Goal: Task Accomplishment & Management: Manage account settings

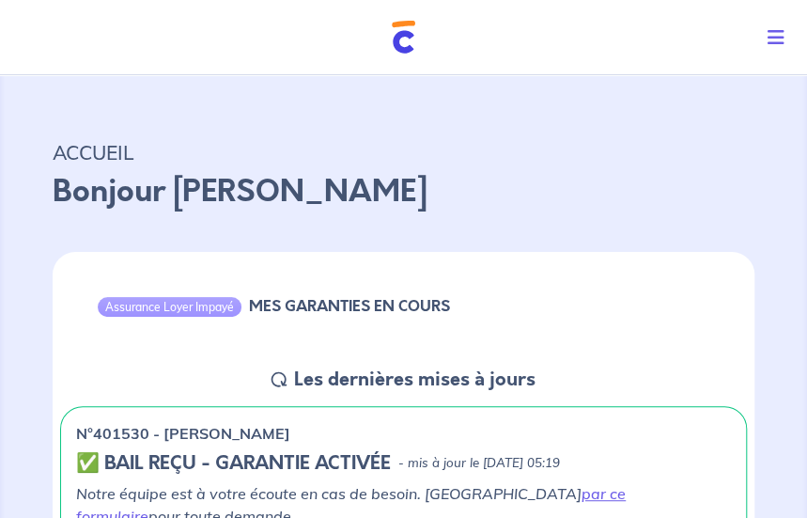
click at [772, 38] on icon "Toggle navigation" at bounding box center [775, 37] width 17 height 19
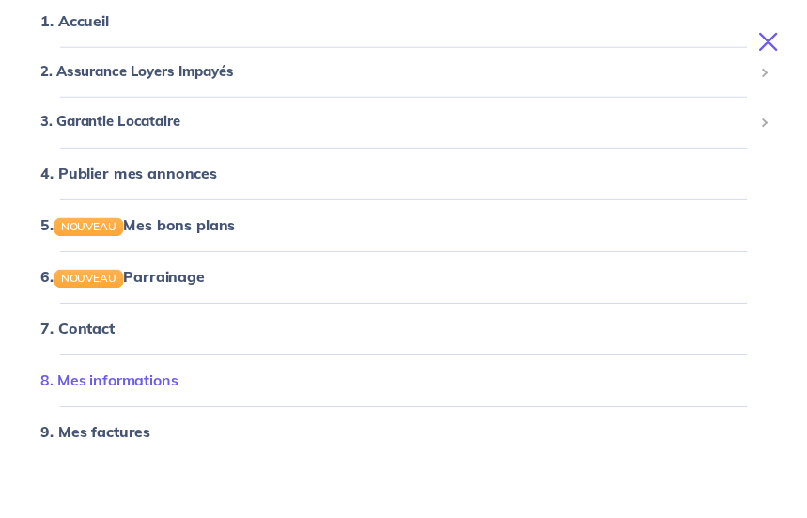
scroll to position [156, 0]
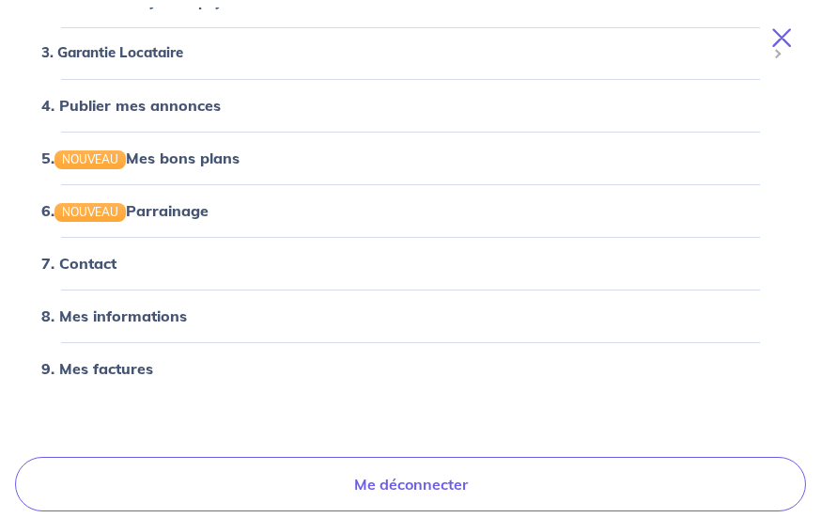
click at [782, 35] on icon "Toggle navigation" at bounding box center [781, 37] width 19 height 19
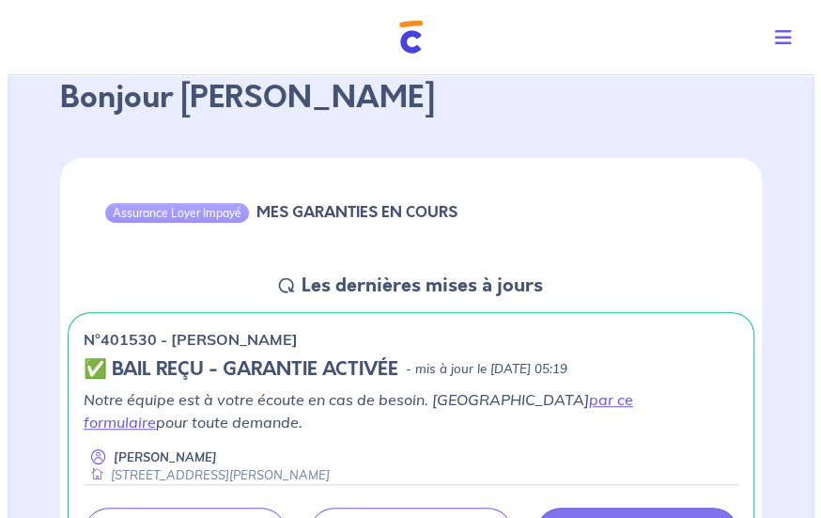
scroll to position [0, 0]
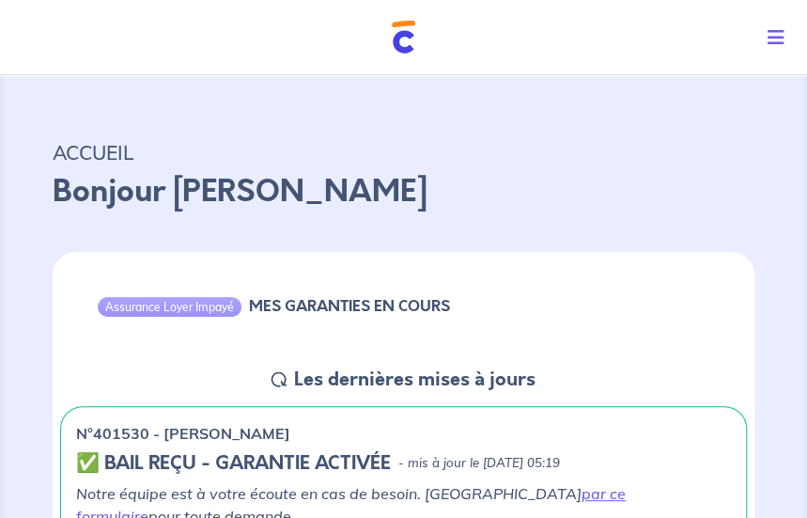
click at [780, 34] on icon "Toggle navigation" at bounding box center [775, 37] width 17 height 19
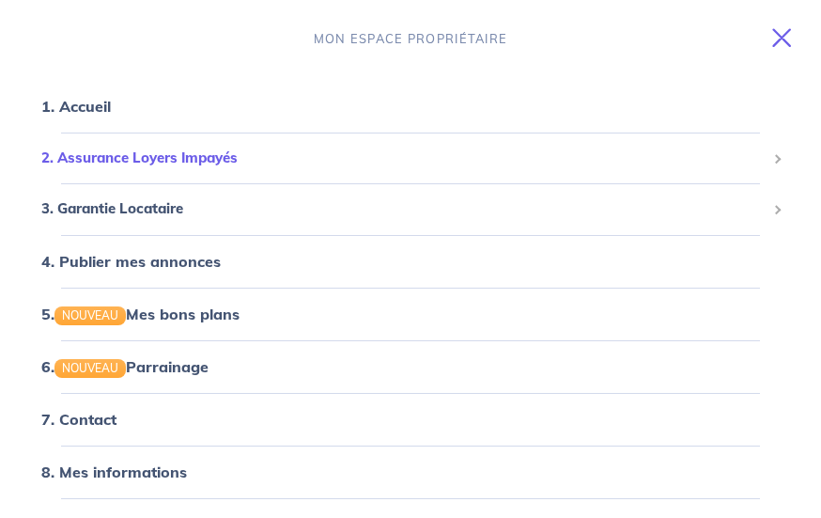
click at [151, 156] on span "2. Assurance Loyers Impayés" at bounding box center [403, 158] width 724 height 22
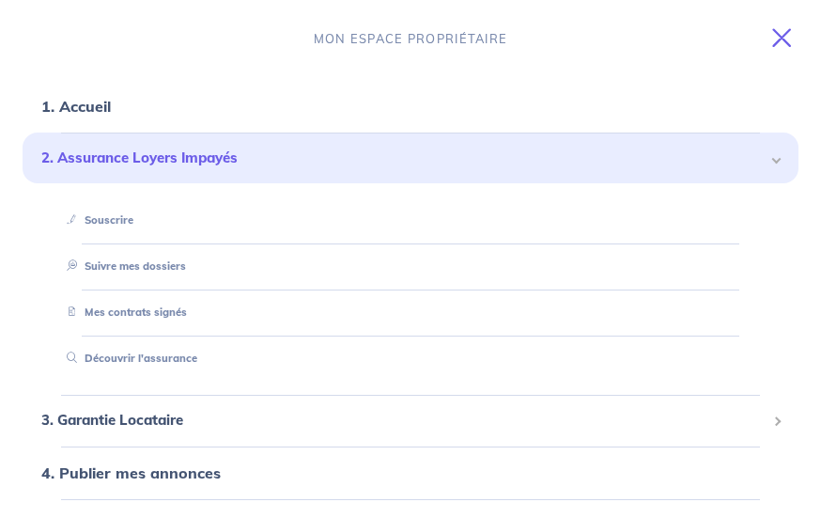
click at [782, 40] on icon "Toggle navigation" at bounding box center [781, 37] width 19 height 19
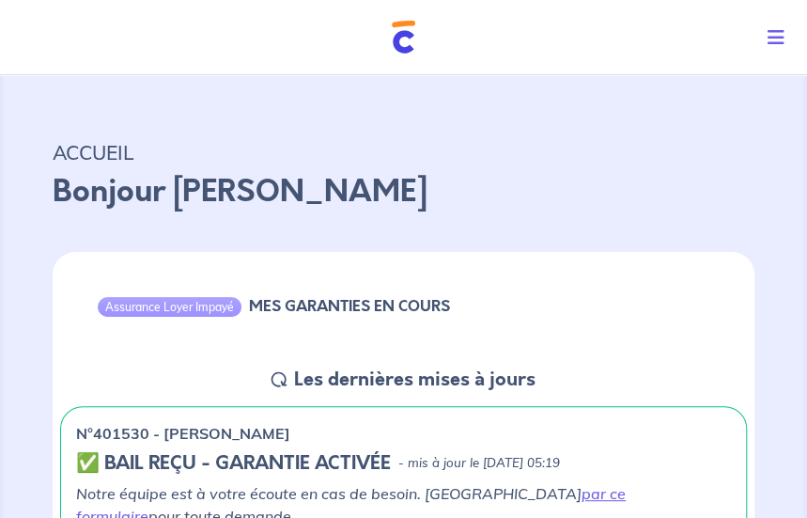
click at [775, 39] on icon "Toggle navigation" at bounding box center [775, 37] width 17 height 19
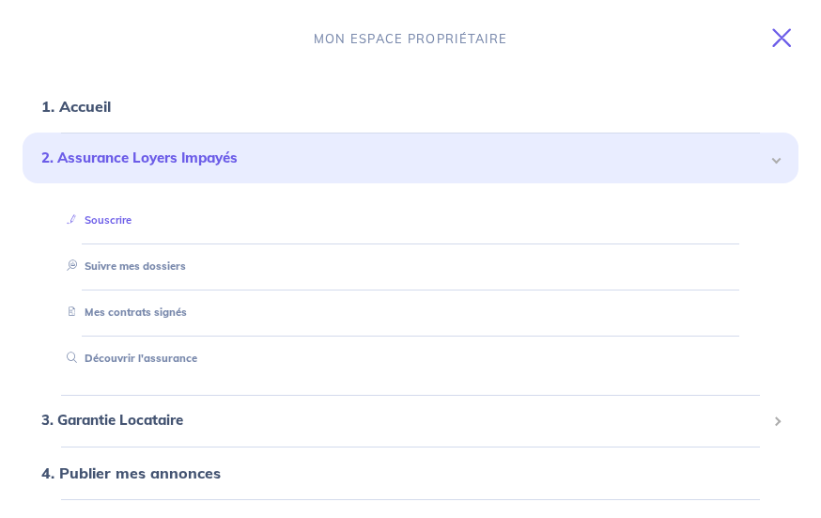
click at [132, 226] on link "Souscrire" at bounding box center [95, 219] width 72 height 13
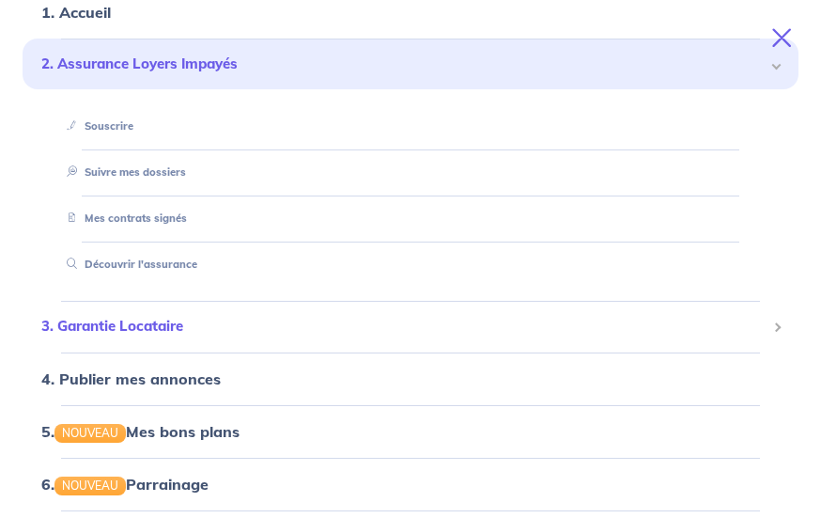
click at [166, 332] on span "3. Garantie Locataire" at bounding box center [403, 327] width 724 height 22
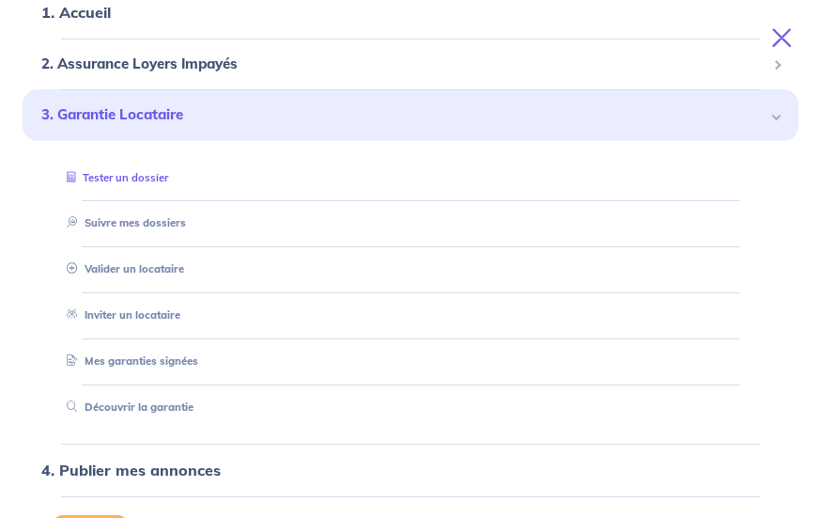
click at [133, 175] on link "Tester un dossier" at bounding box center [113, 177] width 109 height 13
click at [133, 59] on span "2. Assurance Loyers Impayés" at bounding box center [403, 65] width 724 height 22
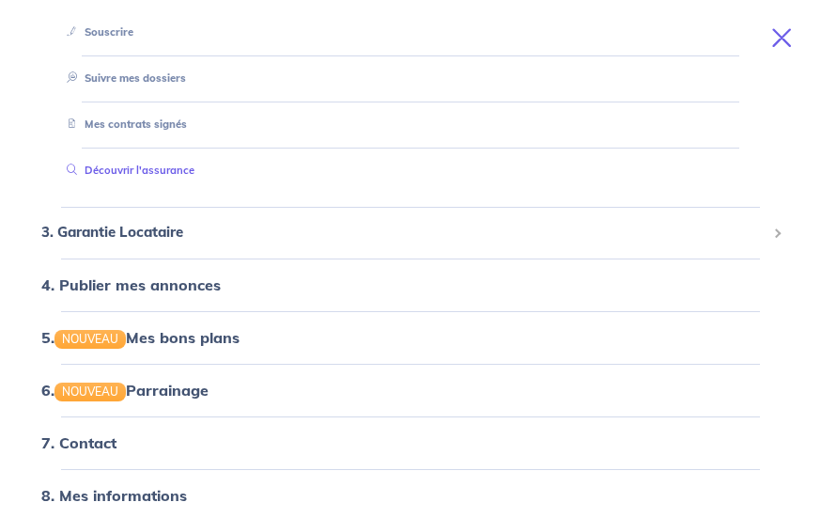
scroll to position [0, 0]
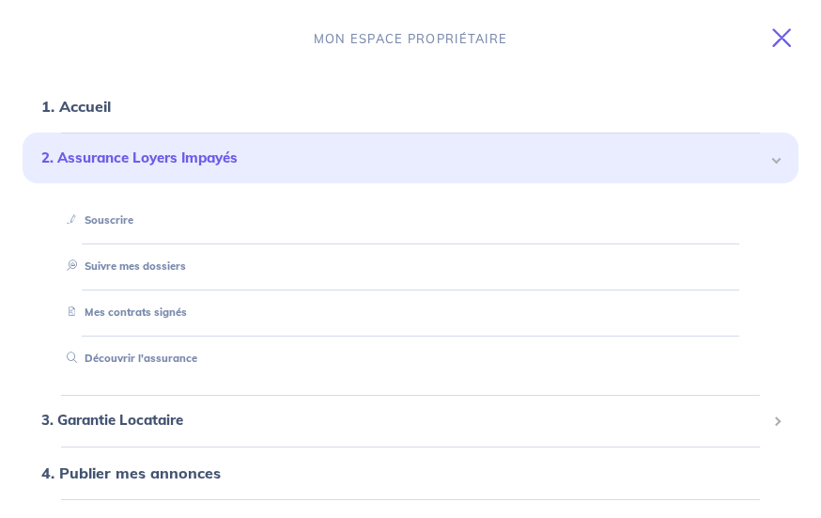
click at [765, 161] on div "2. Assurance Loyers Impayés" at bounding box center [411, 158] width 776 height 52
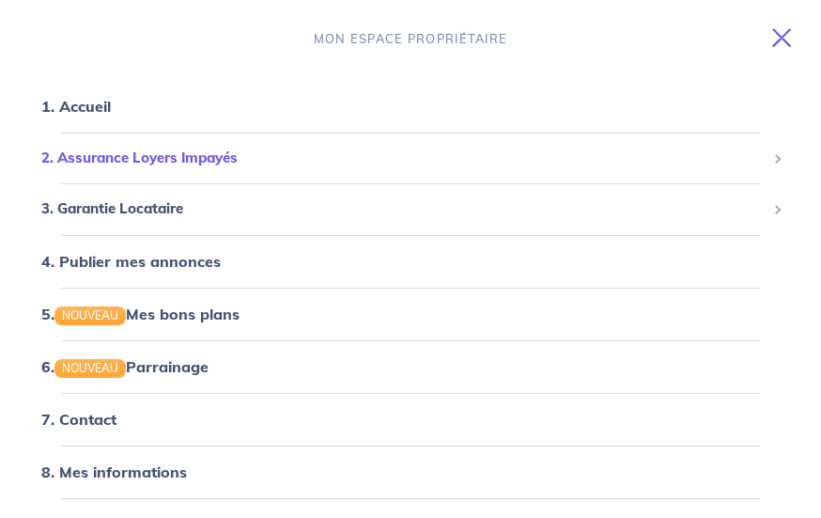
click at [730, 158] on span "2. Assurance Loyers Impayés" at bounding box center [403, 158] width 724 height 22
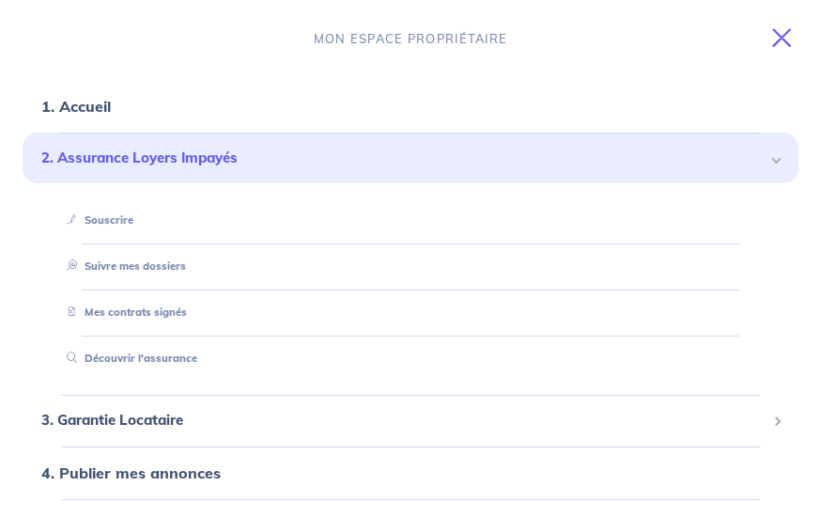
click at [773, 164] on span at bounding box center [776, 158] width 7 height 22
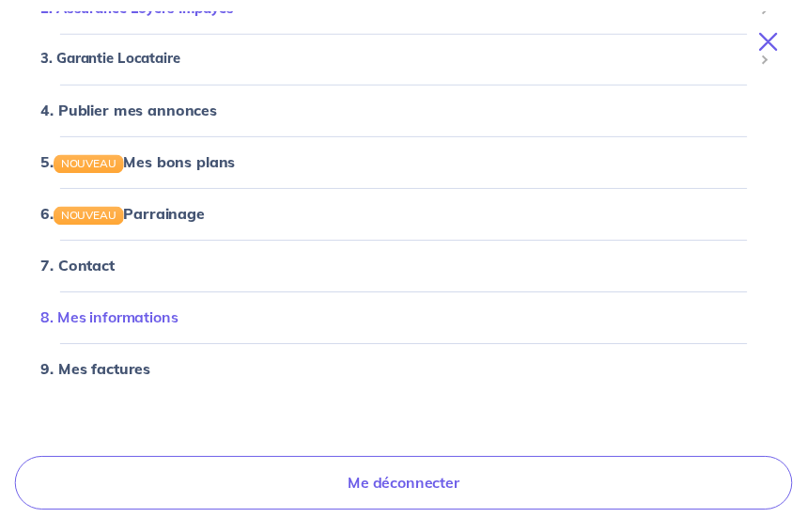
scroll to position [156, 0]
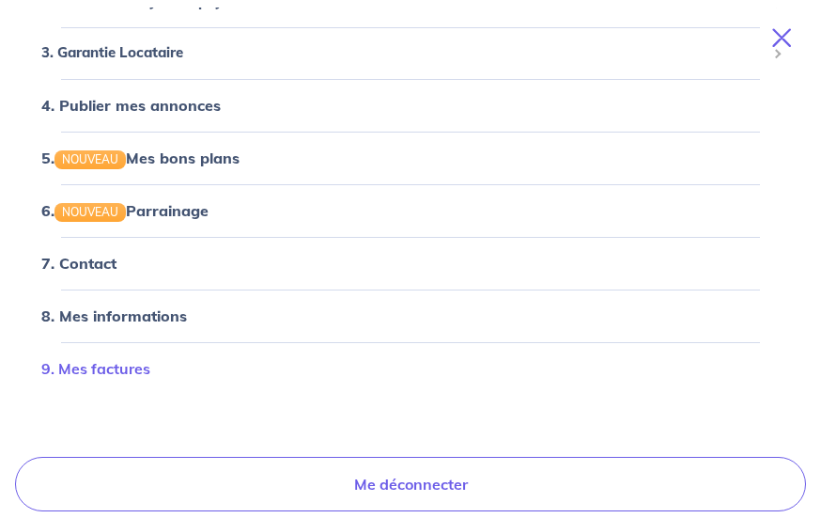
click at [88, 365] on link "9. Mes factures" at bounding box center [95, 368] width 109 height 19
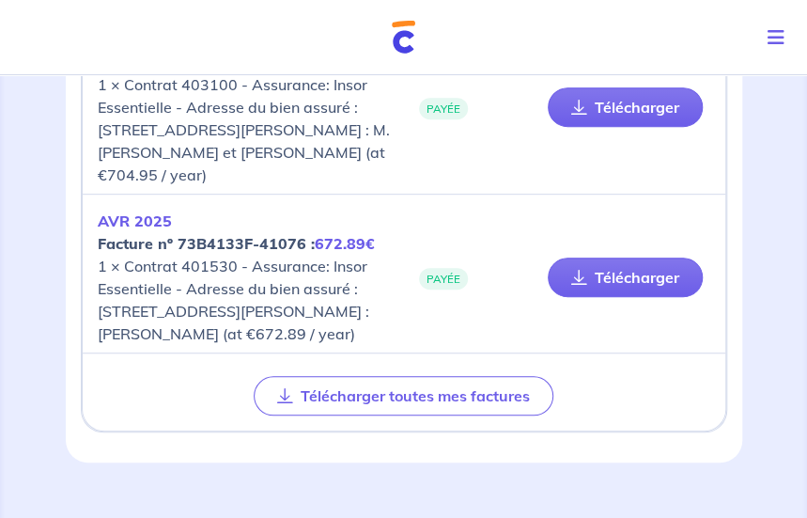
scroll to position [188, 0]
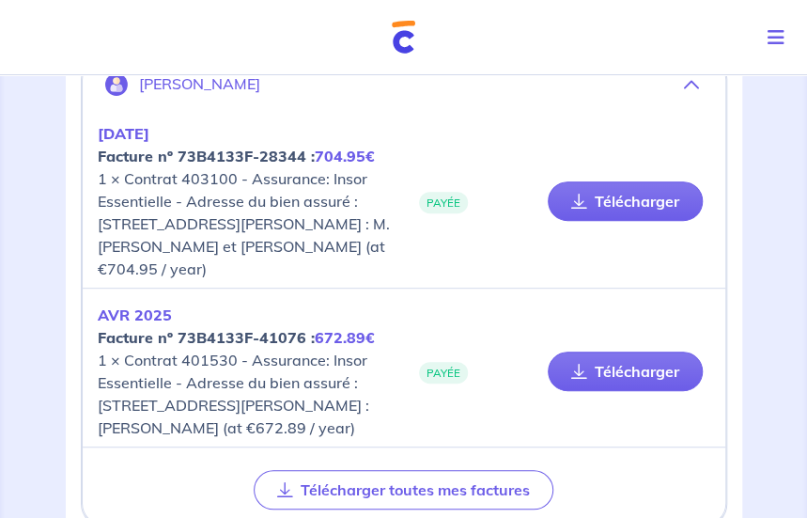
click at [8, 325] on div "MES INFORMATIONS > MES FACTURES Mes factures [PERSON_NAME] [DATE] Facture nº 73…" at bounding box center [404, 263] width 792 height 766
